Goal: Information Seeking & Learning: Learn about a topic

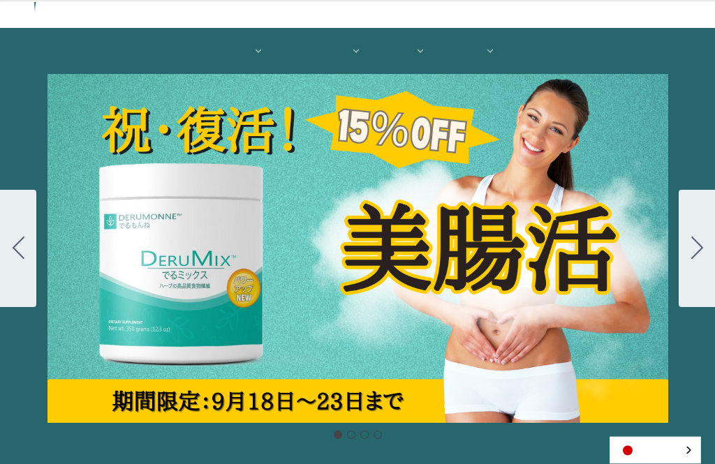
scroll to position [138, 0]
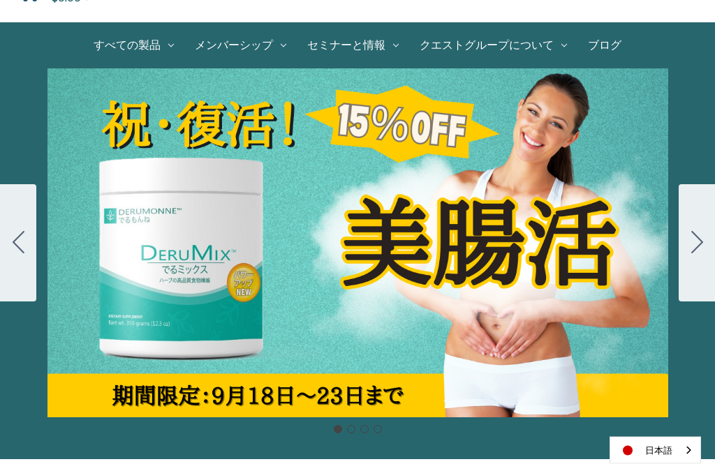
click at [536, 266] on div "Carousel Title Add a description for your carousel slide. You can use this to p…" at bounding box center [357, 243] width 715 height 349
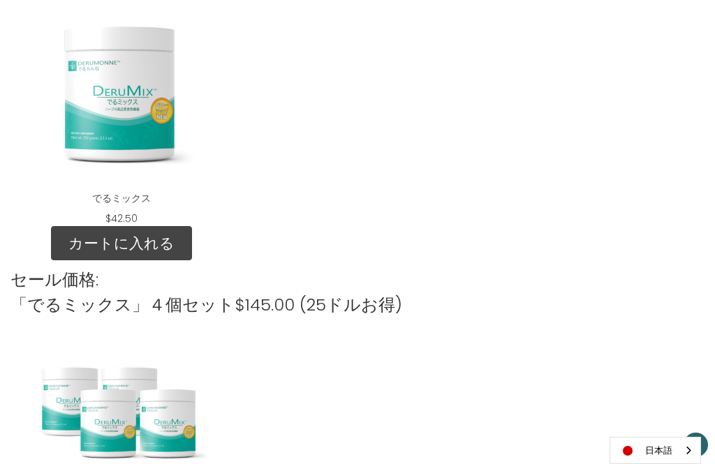
scroll to position [1604, 0]
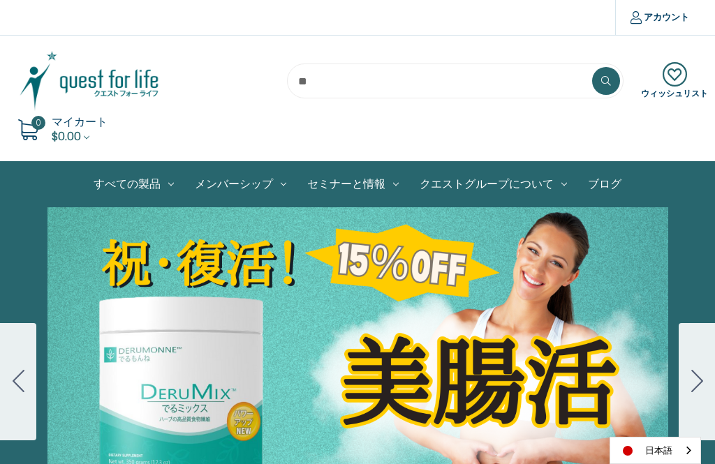
scroll to position [184, 0]
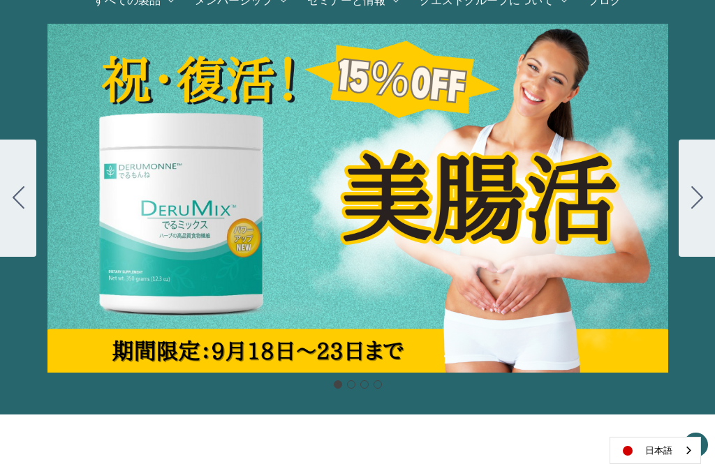
click at [697, 196] on icon "Go to slide 2" at bounding box center [697, 197] width 12 height 22
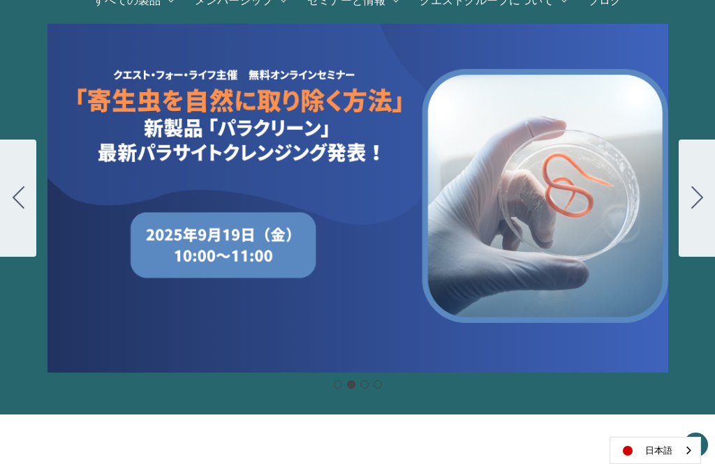
click at [698, 194] on icon "Go to slide 3" at bounding box center [697, 197] width 12 height 22
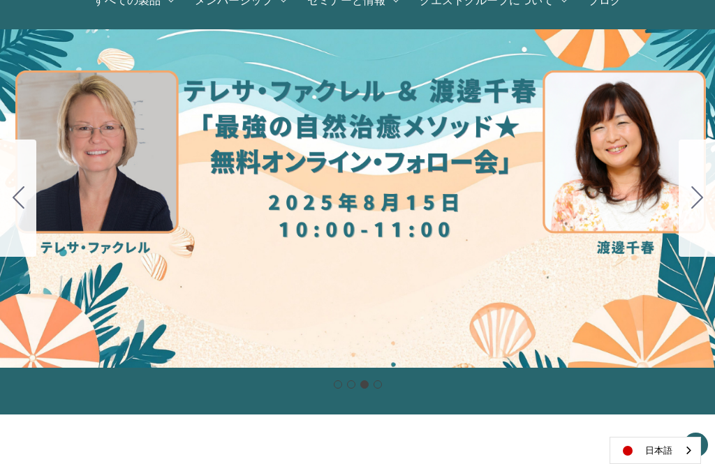
click at [693, 199] on icon "Go to slide 4" at bounding box center [697, 197] width 12 height 22
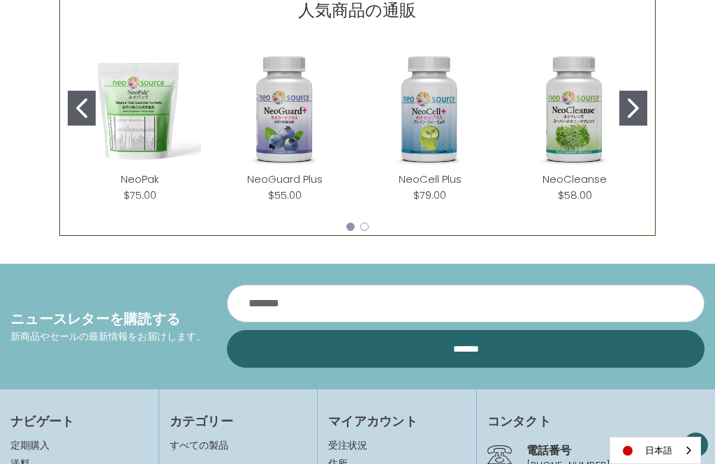
scroll to position [636, 0]
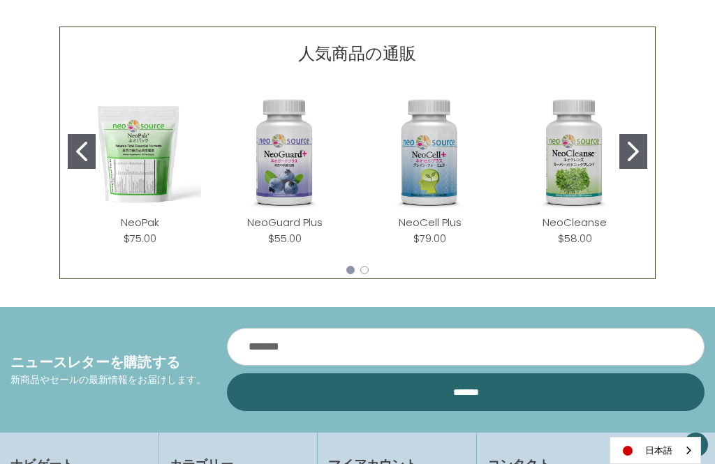
click at [625, 152] on button "Go to slide 2" at bounding box center [633, 151] width 28 height 35
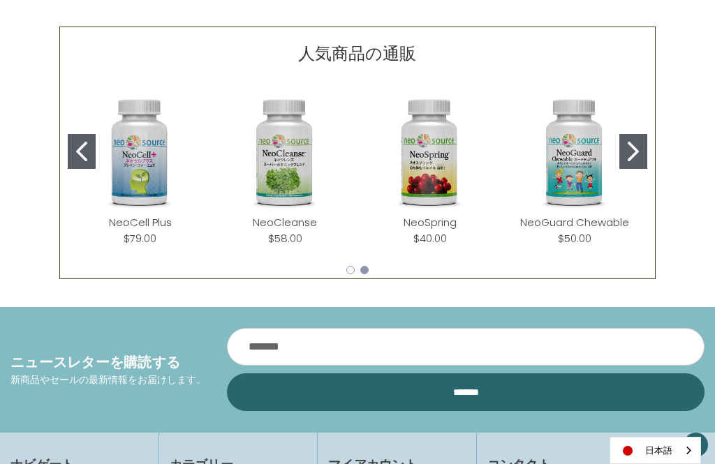
click at [635, 147] on icon "Go to slide 2" at bounding box center [632, 152] width 11 height 20
click at [620, 151] on button "Go to slide 2" at bounding box center [633, 151] width 28 height 35
click at [625, 151] on button "Go to slide 2" at bounding box center [633, 151] width 28 height 35
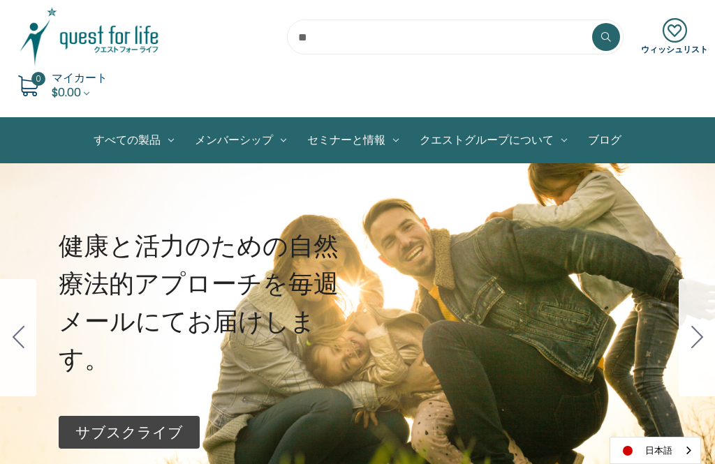
scroll to position [54, 0]
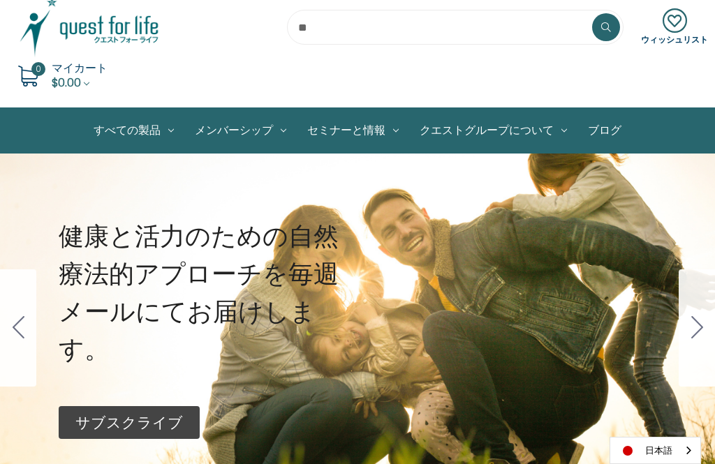
click at [143, 133] on link "すべての製品" at bounding box center [133, 130] width 101 height 45
click at [0, 0] on link "脳の健康" at bounding box center [0, 0] width 0 height 0
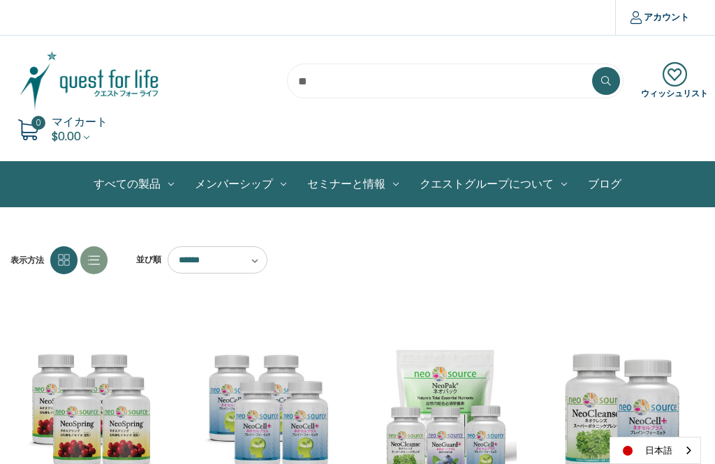
click at [0, 0] on link "腸の健康" at bounding box center [0, 0] width 0 height 0
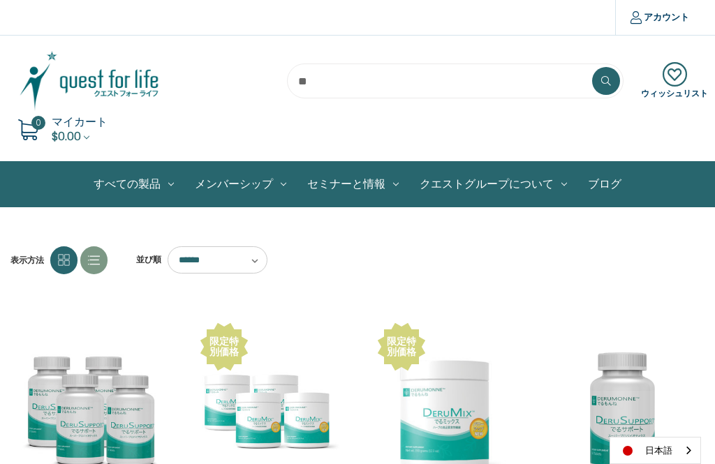
click at [609, 195] on link "ブログ" at bounding box center [604, 184] width 54 height 45
